Goal: Navigation & Orientation: Find specific page/section

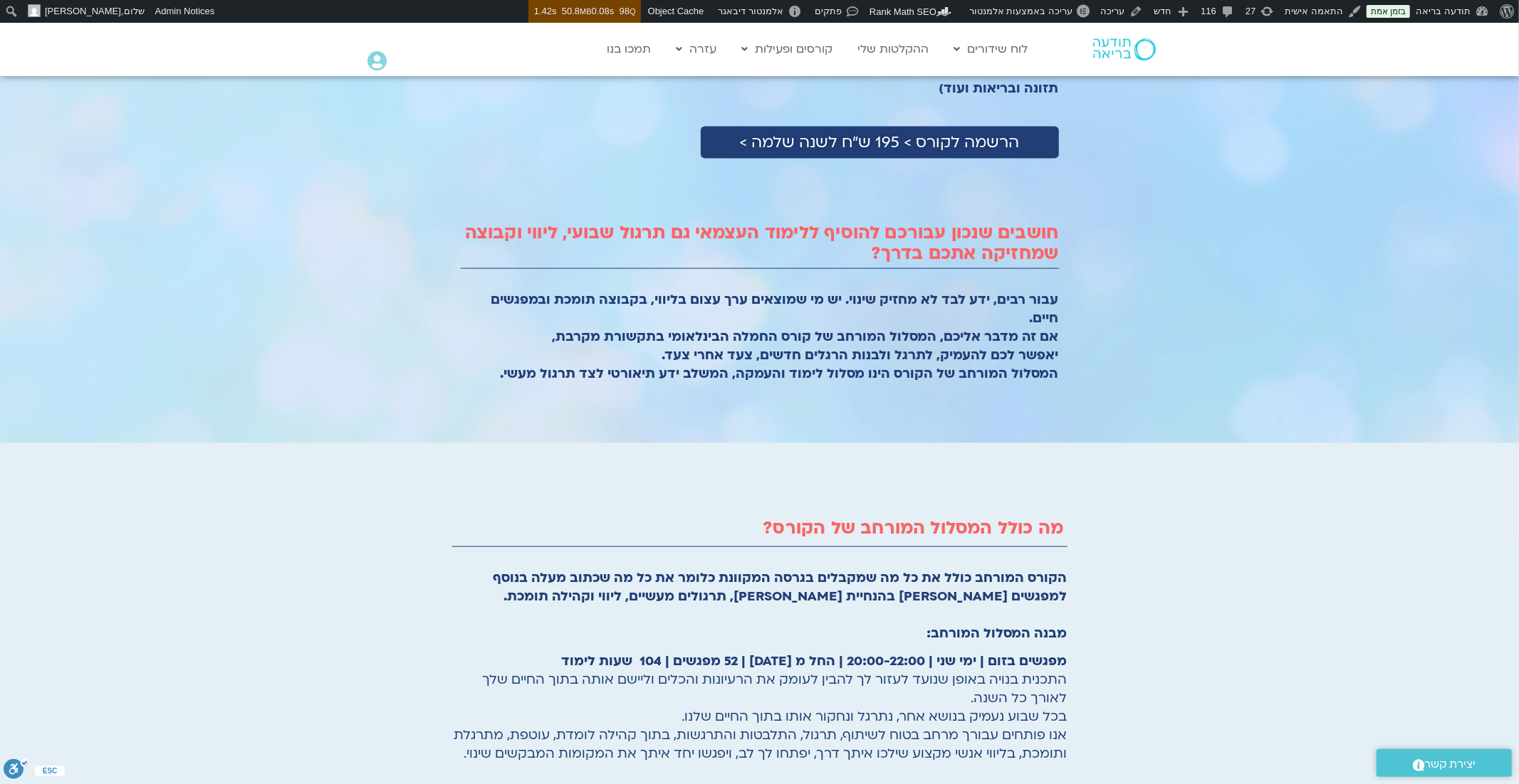
scroll to position [1623, 0]
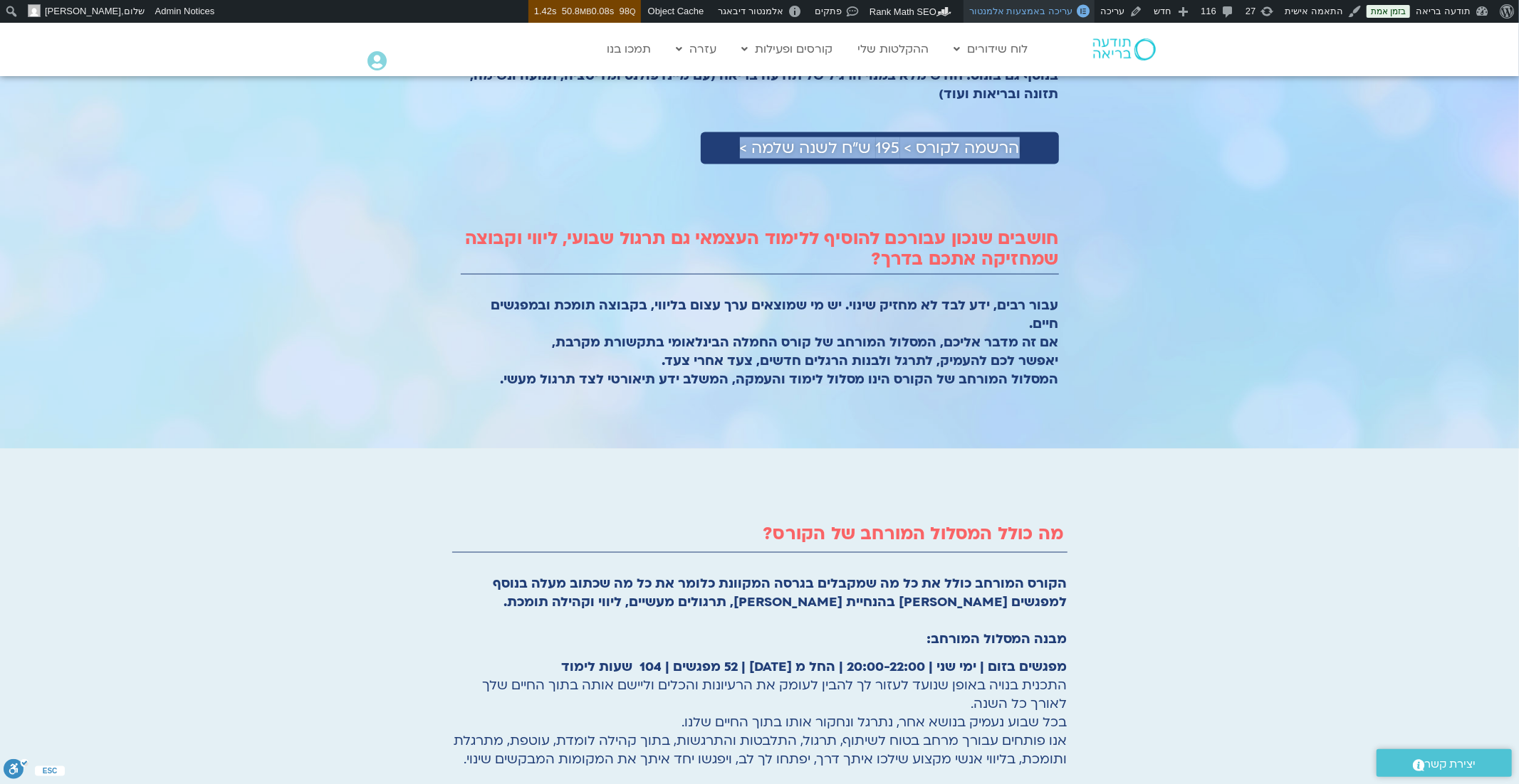
click at [1058, 12] on span "עריכה באמצעות אלמנטור" at bounding box center [1021, 10] width 103 height 10
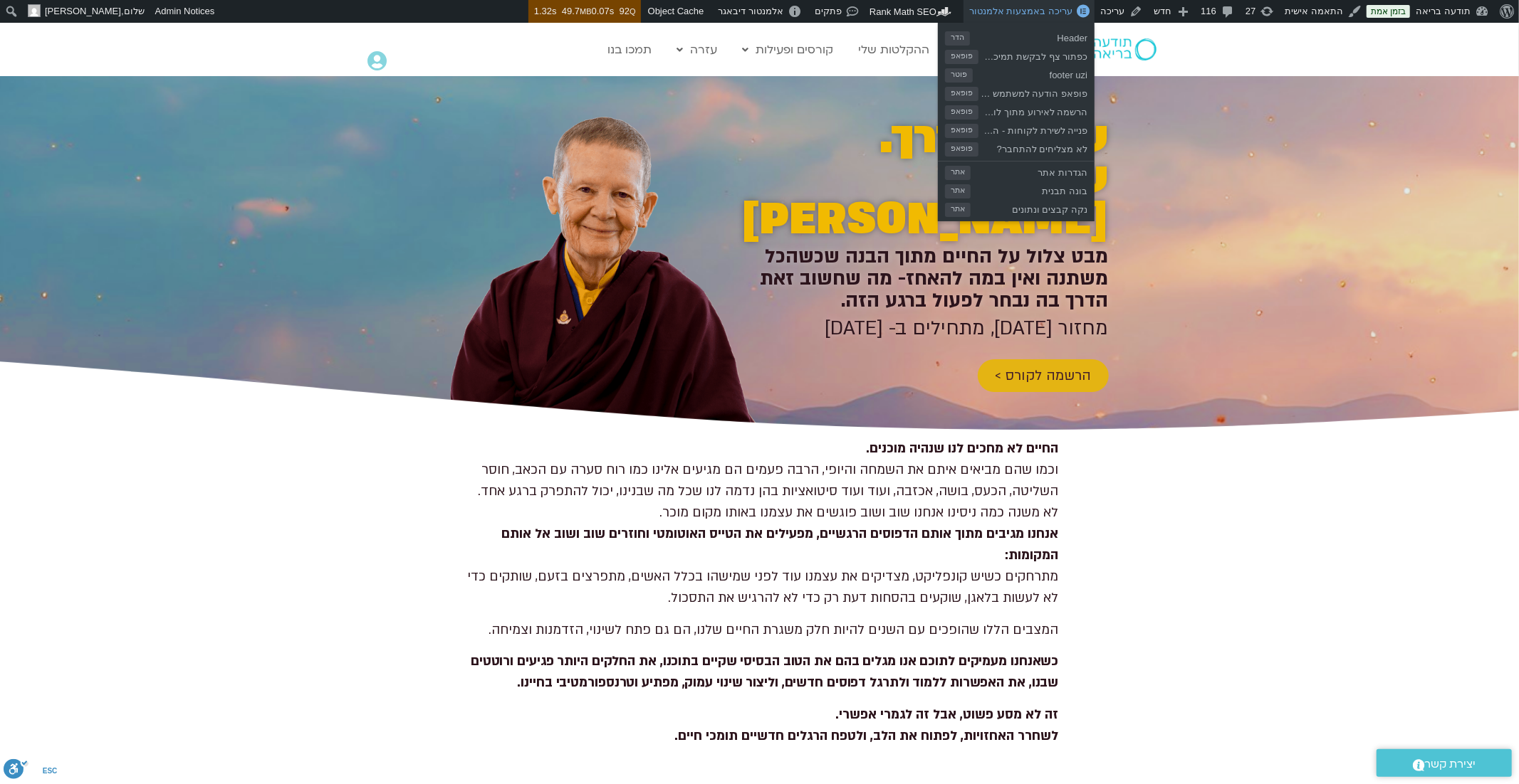
click at [1032, 12] on span "עריכה באמצעות אלמנטור" at bounding box center [1021, 10] width 103 height 10
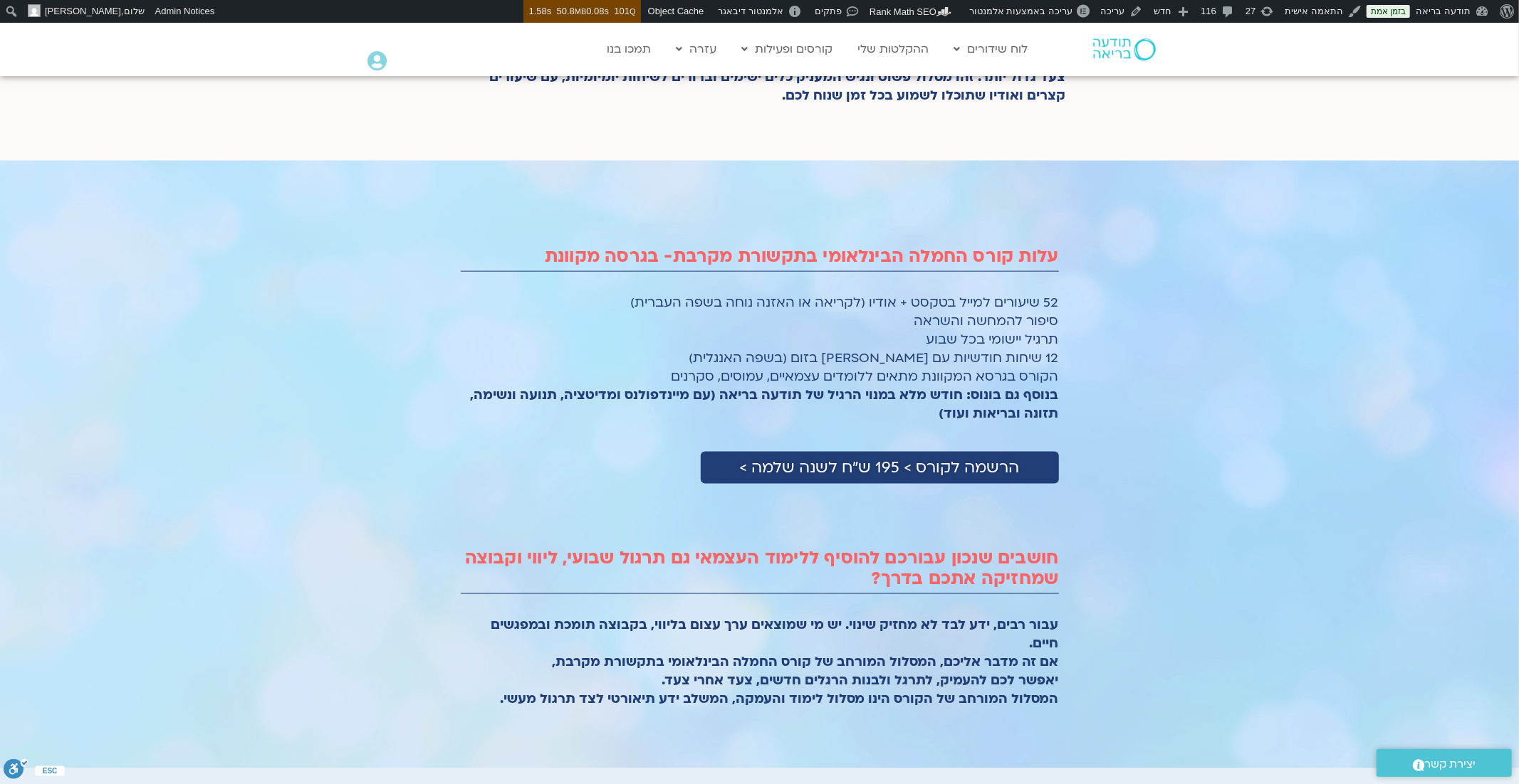
scroll to position [1378, 0]
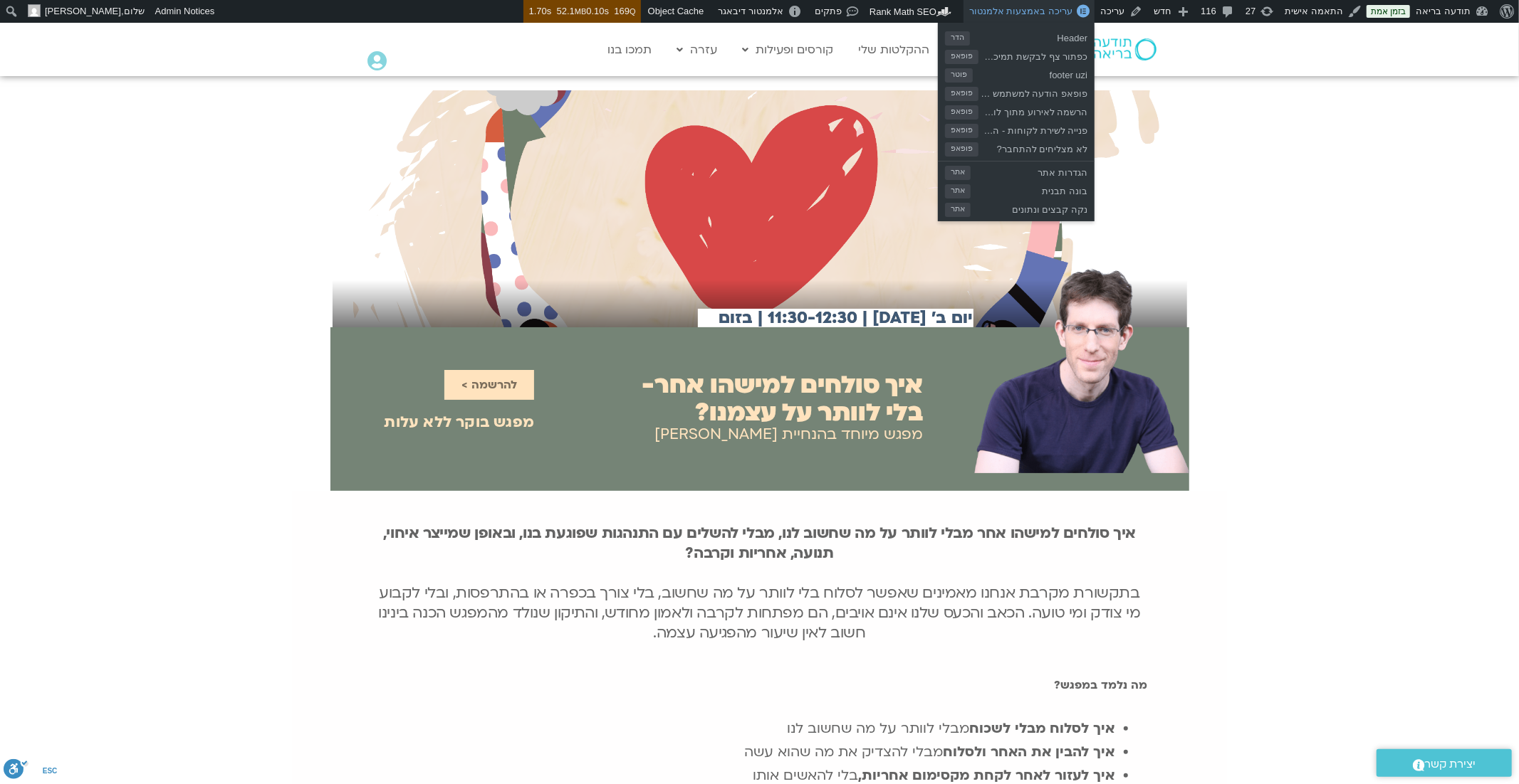
click at [1055, 17] on link "עריכה באמצעות אלמנטור" at bounding box center [1029, 11] width 131 height 23
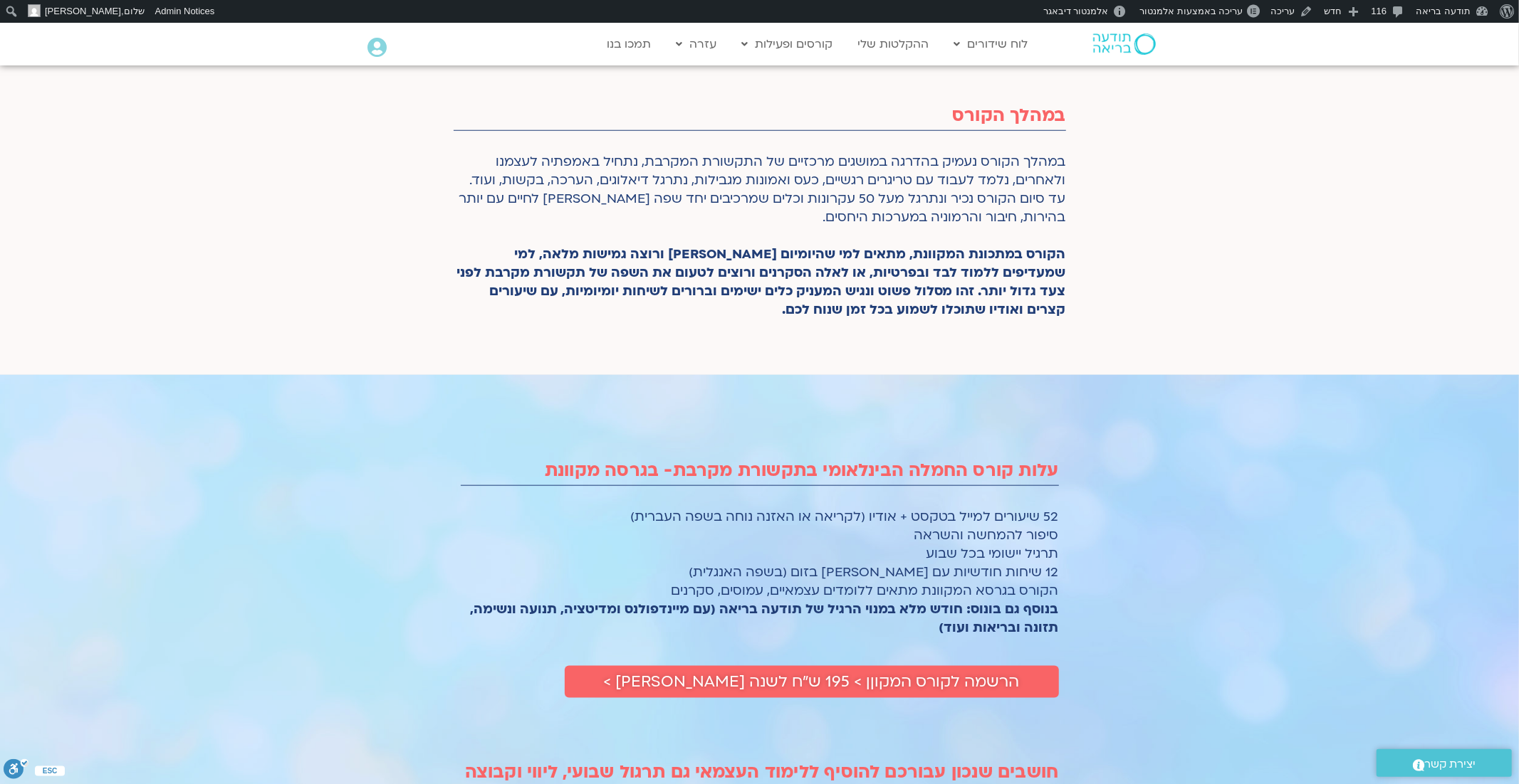
scroll to position [1079, 0]
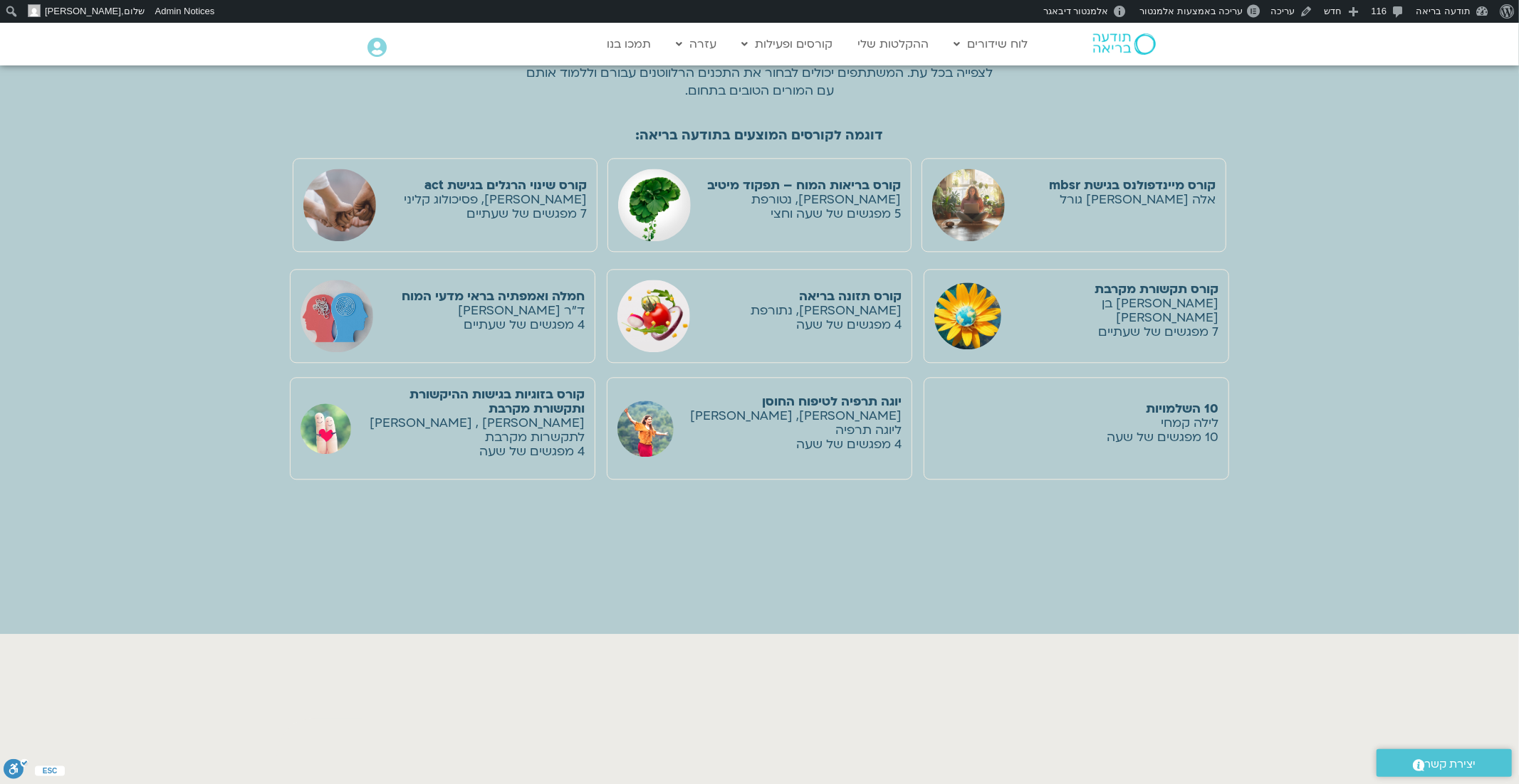
scroll to position [2847, 0]
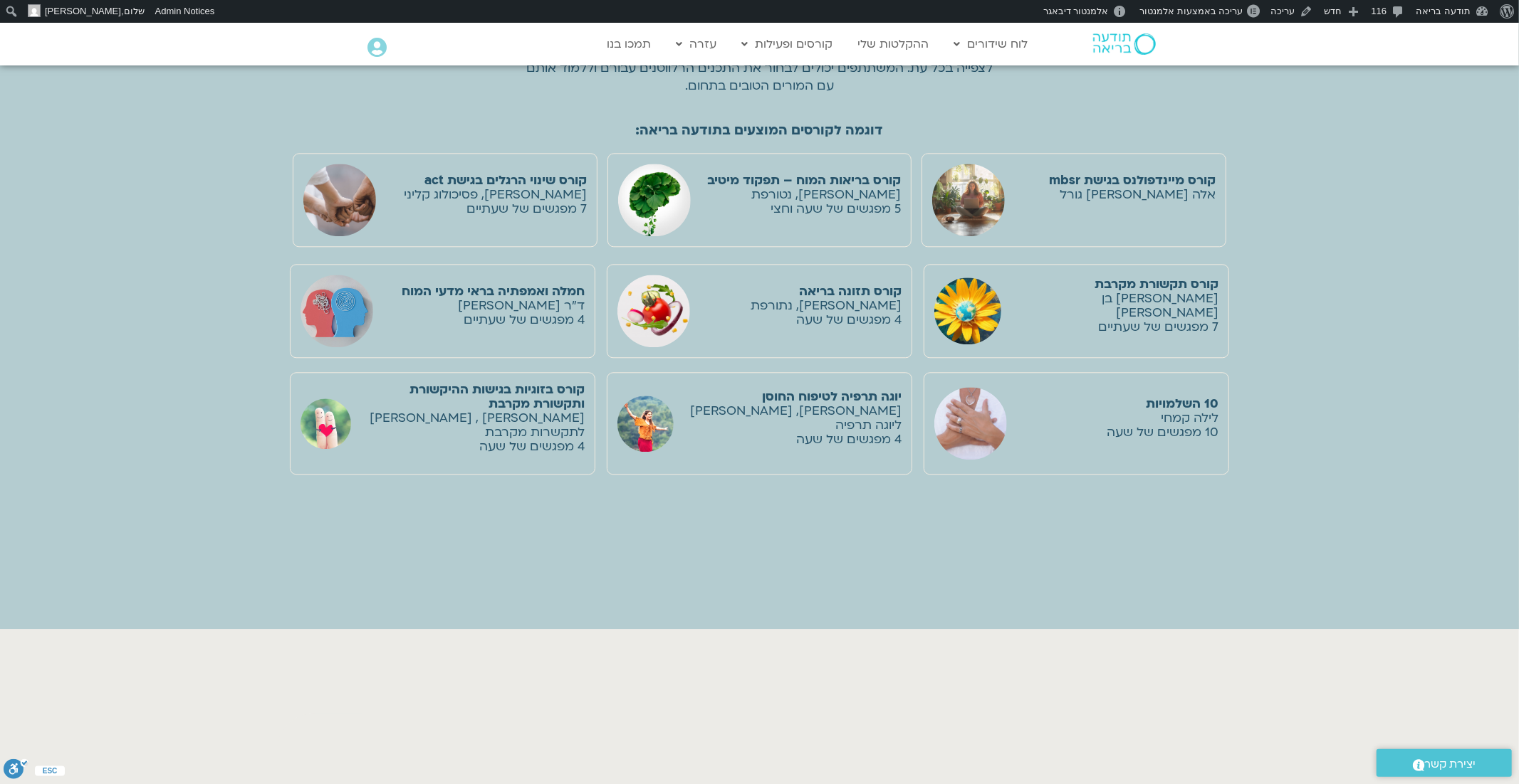
click at [1125, 194] on p "קורס מיינדפולנס בגישת mbsr [PERSON_NAME] גורל" at bounding box center [1132, 195] width 167 height 43
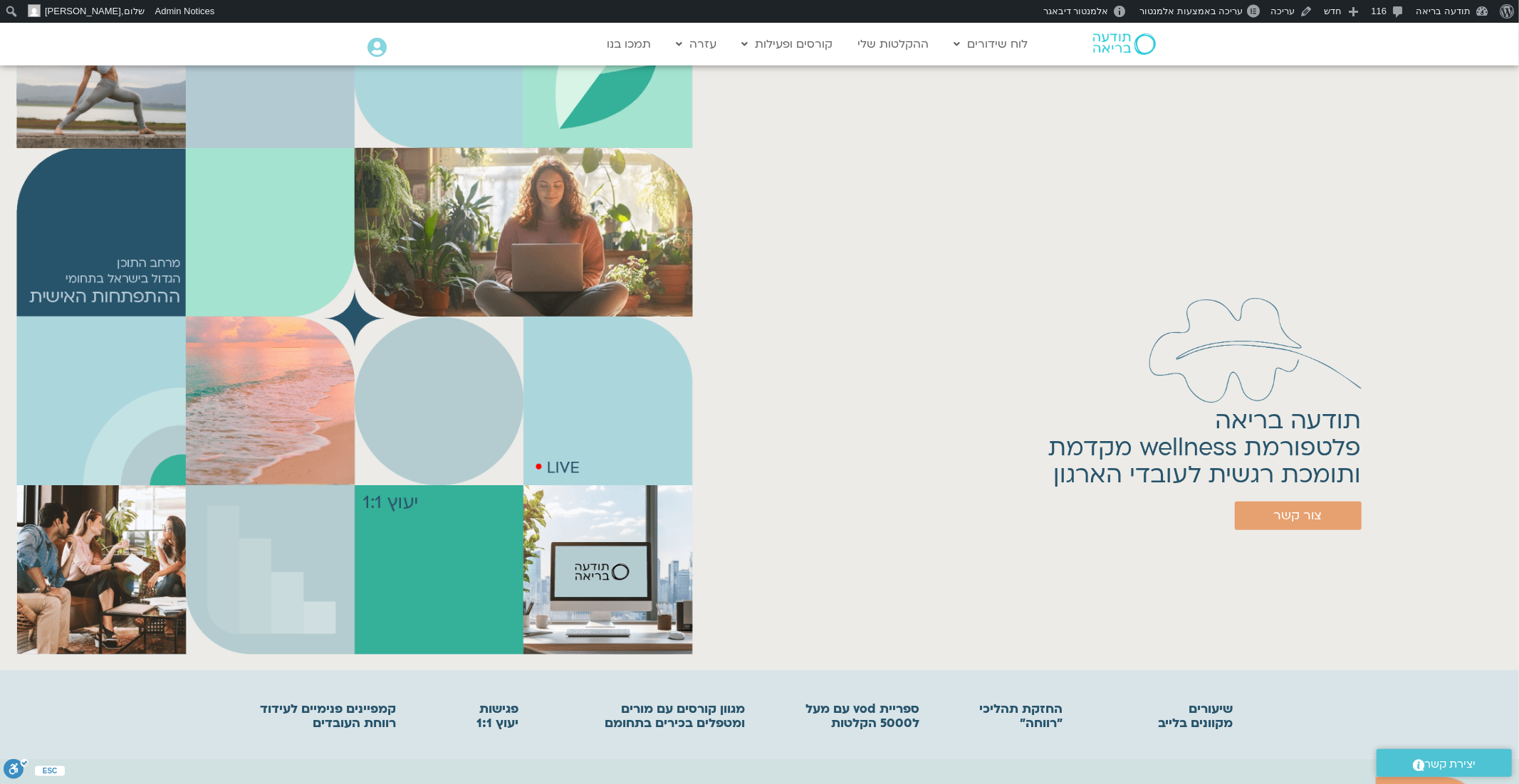
scroll to position [0, 0]
